Goal: Task Accomplishment & Management: Complete application form

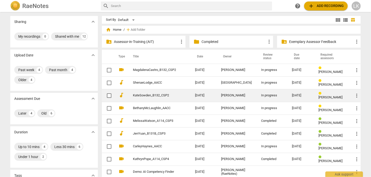
click at [140, 96] on link "KateSowden_B132_CSP2" at bounding box center [155, 96] width 44 height 4
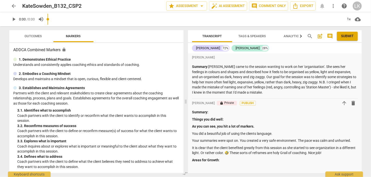
click at [36, 21] on div "play_arrow 0:00 / 0:00 volume_up 1x cloud_download" at bounding box center [185, 19] width 352 height 14
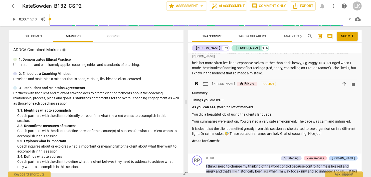
scroll to position [29, 0]
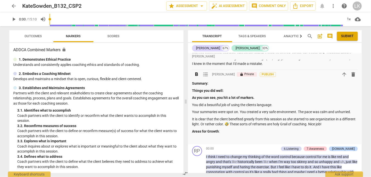
click at [193, 106] on p "You did a beautiful job of using the clients language." at bounding box center [275, 105] width 166 height 5
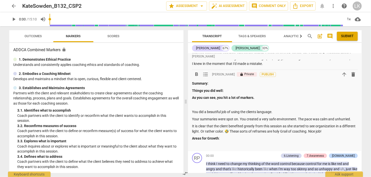
click at [193, 106] on p at bounding box center [275, 105] width 166 height 5
click at [33, 37] on span "Outcomes" at bounding box center [33, 36] width 17 height 4
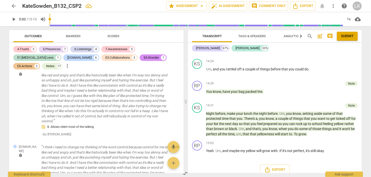
scroll to position [1958, 0]
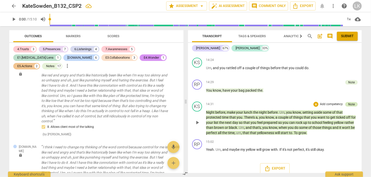
click at [347, 106] on div "Note" at bounding box center [351, 104] width 13 height 5
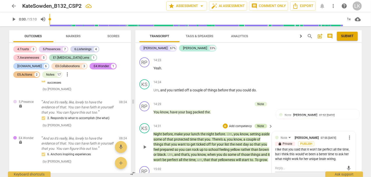
scroll to position [1900, 0]
click at [341, 100] on div "RP play_arrow pause 14:29 + Add competency Note keyboard_arrow_right You know ,…" at bounding box center [248, 111] width 226 height 22
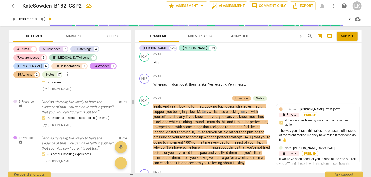
scroll to position [969, 0]
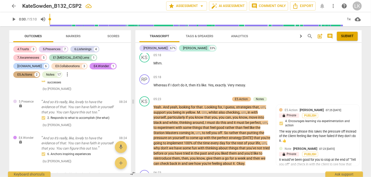
click at [32, 72] on div "E5.Actions" at bounding box center [24, 74] width 15 height 5
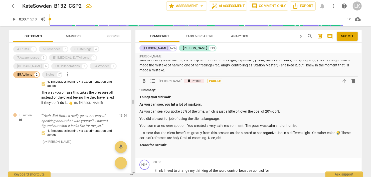
scroll to position [29, 0]
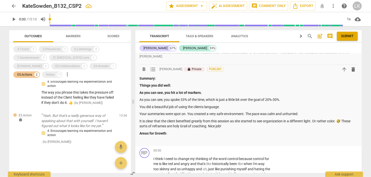
click at [290, 99] on p "As you can see, you spoke 33% of the time, which is just a little bit over the …" at bounding box center [248, 99] width 218 height 5
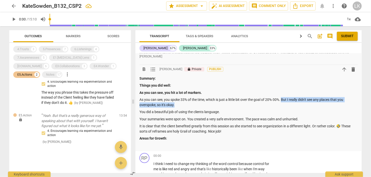
click at [283, 103] on p "As you can see, you spoke 33% of the time, which is just a little bit over the …" at bounding box center [248, 102] width 218 height 10
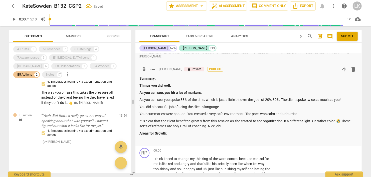
click at [304, 115] on p "Your summaries were spot on. You created a very safe environment. The pace was …" at bounding box center [248, 114] width 218 height 5
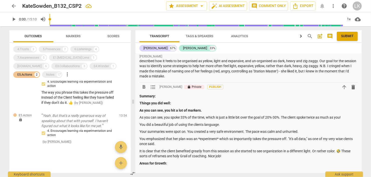
scroll to position [0, 0]
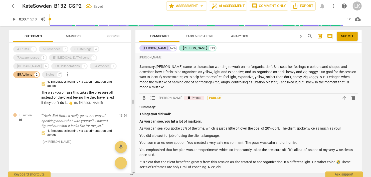
click at [348, 149] on p "You emphasized that her plan was an *experiment* which so importantly takes the…" at bounding box center [248, 153] width 218 height 10
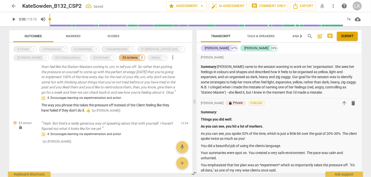
scroll to position [24, 0]
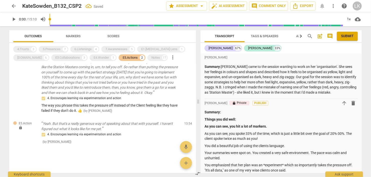
drag, startPoint x: 133, startPoint y: 102, endPoint x: 198, endPoint y: 99, distance: 65.1
click at [198, 99] on span at bounding box center [198, 101] width 3 height 151
click at [128, 58] on div "E5.Actions" at bounding box center [130, 57] width 15 height 5
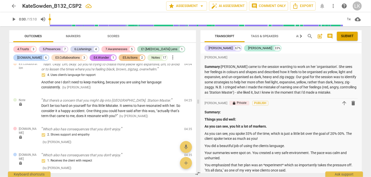
scroll to position [835, 0]
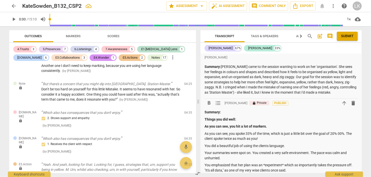
click at [268, 147] on p "You did a beautiful job of using the clients language." at bounding box center [280, 146] width 153 height 5
click at [268, 146] on p "You did a beautiful job of using the clients language." at bounding box center [280, 146] width 153 height 5
click at [178, 85] on span "edit" at bounding box center [179, 85] width 6 height 6
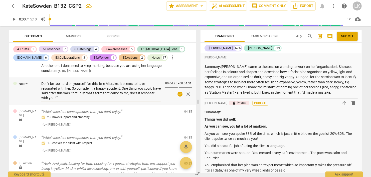
click at [83, 93] on textarea "Don’t be too hard on yourself for this little Mistake. It seems to have resonat…" at bounding box center [100, 91] width 119 height 19
type textarea "Don’t be too hard on yourself for this little Mistake. It seems to have resonat…"
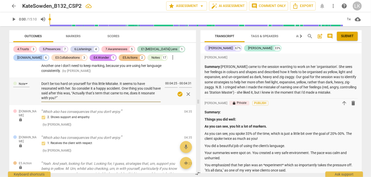
click at [93, 94] on textarea "Don’t be too hard on yourself for this little Mistake. It seems to have resonat…" at bounding box center [100, 91] width 119 height 19
type textarea "Don’t be too hard on yourself for this little Mistake. It seems to have resonat…"
click at [180, 95] on span "check_circle" at bounding box center [180, 94] width 6 height 6
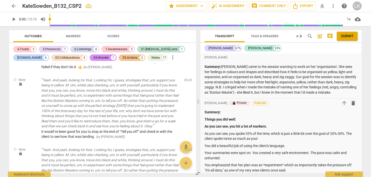
scroll to position [1008, 0]
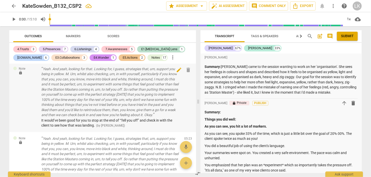
click at [177, 71] on span "edit" at bounding box center [179, 70] width 6 height 6
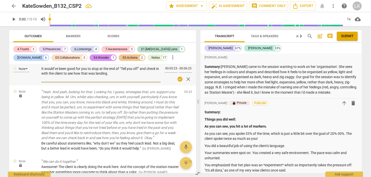
scroll to position [961, 0]
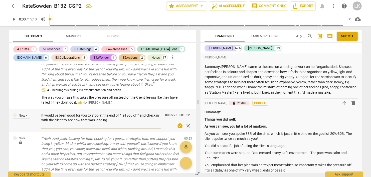
click at [123, 114] on textarea "It would’ve been good for you to stop at the end of “Tell you off” and check in…" at bounding box center [100, 120] width 119 height 14
type textarea "It would’ve been good for you to stop at the end of “ell you off” and check in …"
type textarea "It would’ve been good for you to stop at the end of “.ell you off” and check in…"
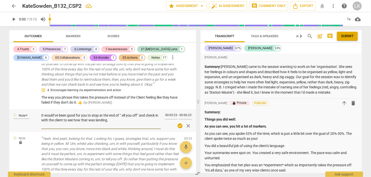
type textarea "It would’ve been good for you to stop at the end of “..ell you off” and check i…"
type textarea "It would’ve been good for you to stop at the end of “...ell you off” and check …"
type textarea "It would’ve been good for you to stop at the end of “...tell you off” and check…"
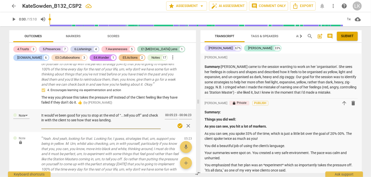
type textarea "It would’ve been good for you to stop at the end of “...tell you off” and check…"
click at [179, 127] on span "check_circle" at bounding box center [180, 126] width 6 height 6
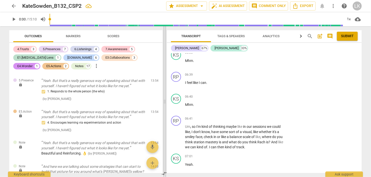
scroll to position [1984, 0]
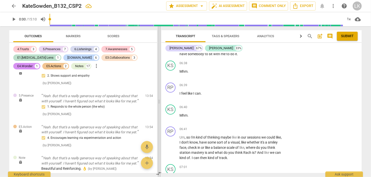
drag, startPoint x: 199, startPoint y: 102, endPoint x: 160, endPoint y: 103, distance: 39.0
click at [160, 103] on span at bounding box center [159, 101] width 3 height 151
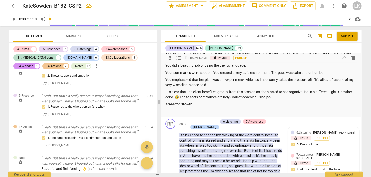
scroll to position [86, 0]
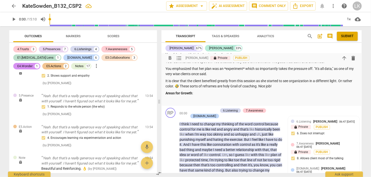
click at [203, 95] on p "Areas for Growth :" at bounding box center [261, 93] width 192 height 5
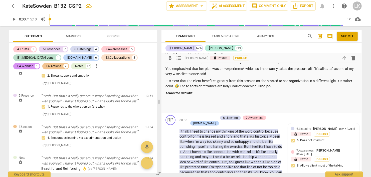
click at [226, 87] on p "It is clear that the client benefited greatly from this session as she started …" at bounding box center [261, 84] width 192 height 10
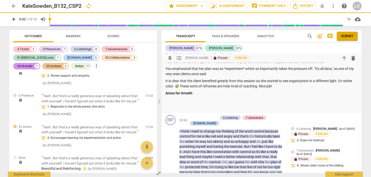
click at [176, 103] on div "Summary: Things you did well: As you can see, you hit a lot of markers. As you …" at bounding box center [261, 65] width 192 height 92
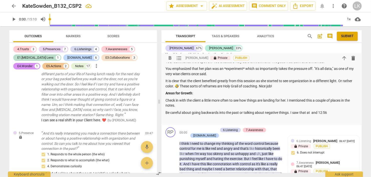
scroll to position [1649, 0]
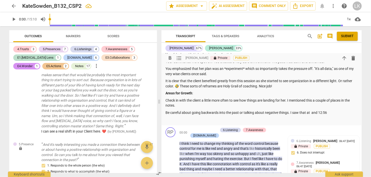
click at [310, 115] on p "Be careful about going backwards into the past or talking about negative things…" at bounding box center [261, 112] width 192 height 5
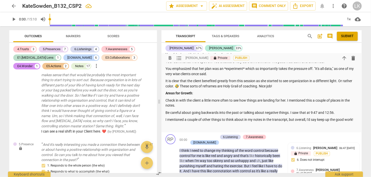
click at [346, 37] on span "Submit" at bounding box center [347, 36] width 13 height 5
click at [14, 5] on span "arrow_back" at bounding box center [14, 6] width 6 height 6
